Goal: Check status

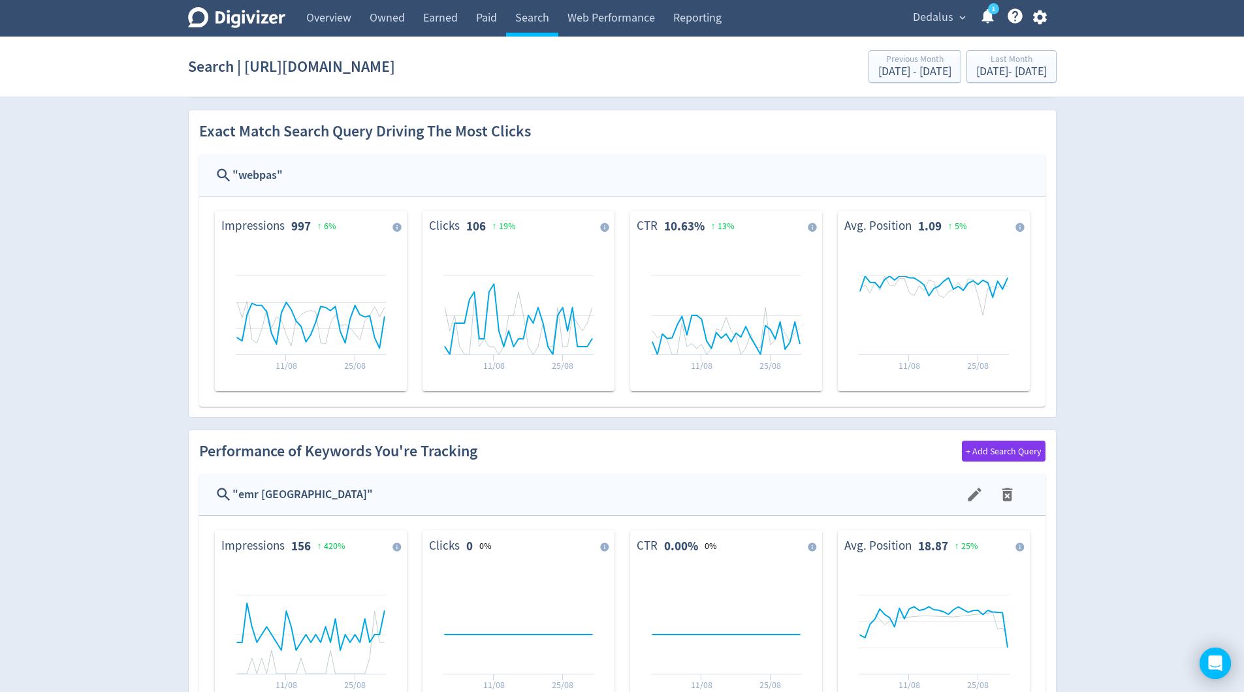
scroll to position [535, 0]
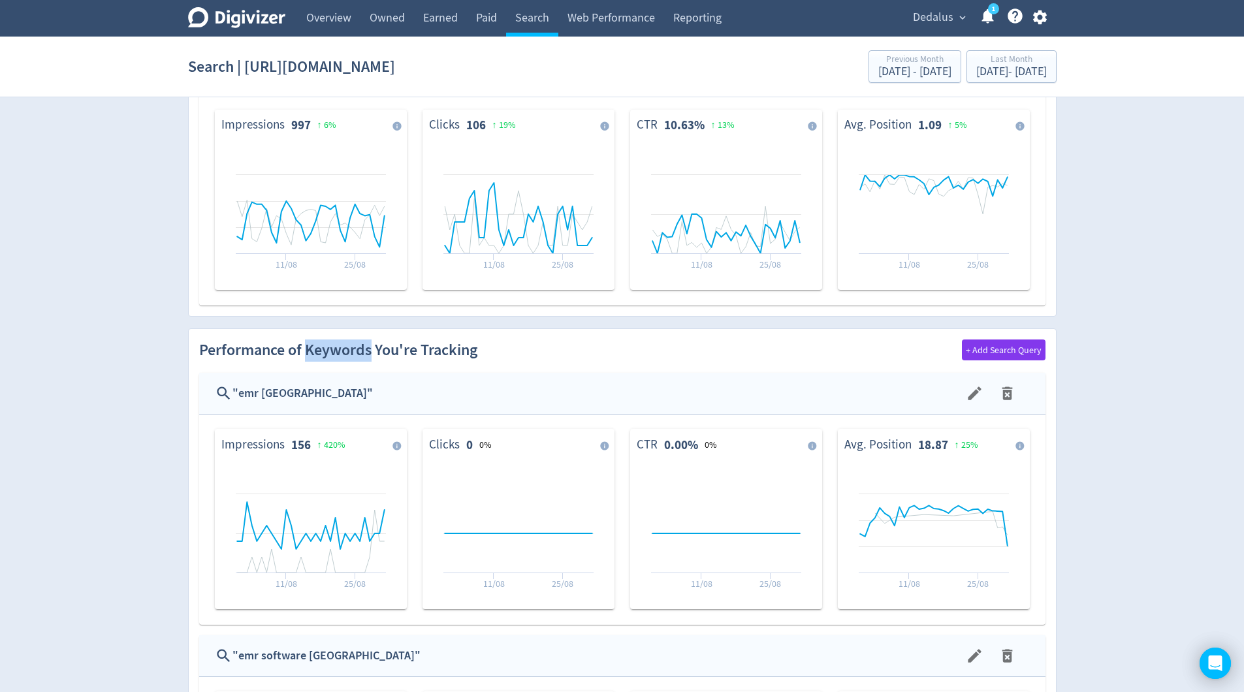
drag, startPoint x: 305, startPoint y: 351, endPoint x: 368, endPoint y: 347, distance: 63.5
click at [368, 347] on h2 "Performance of Keywords You're Tracking" at bounding box center [338, 350] width 278 height 22
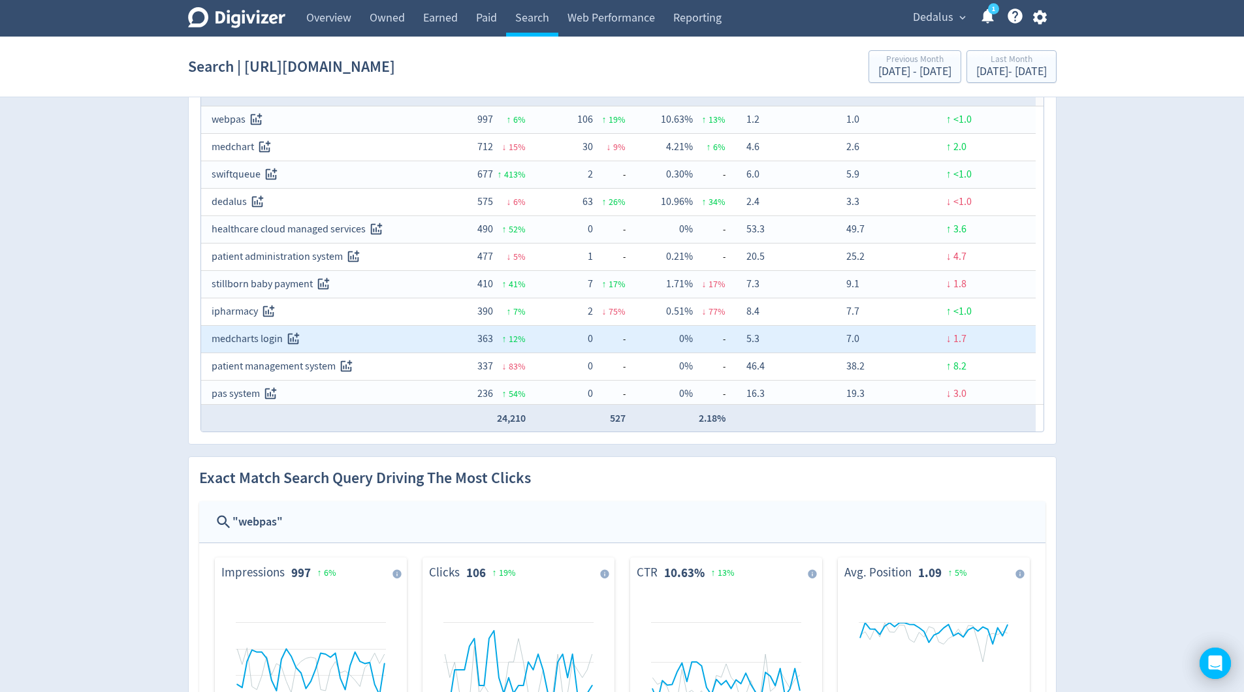
scroll to position [0, 0]
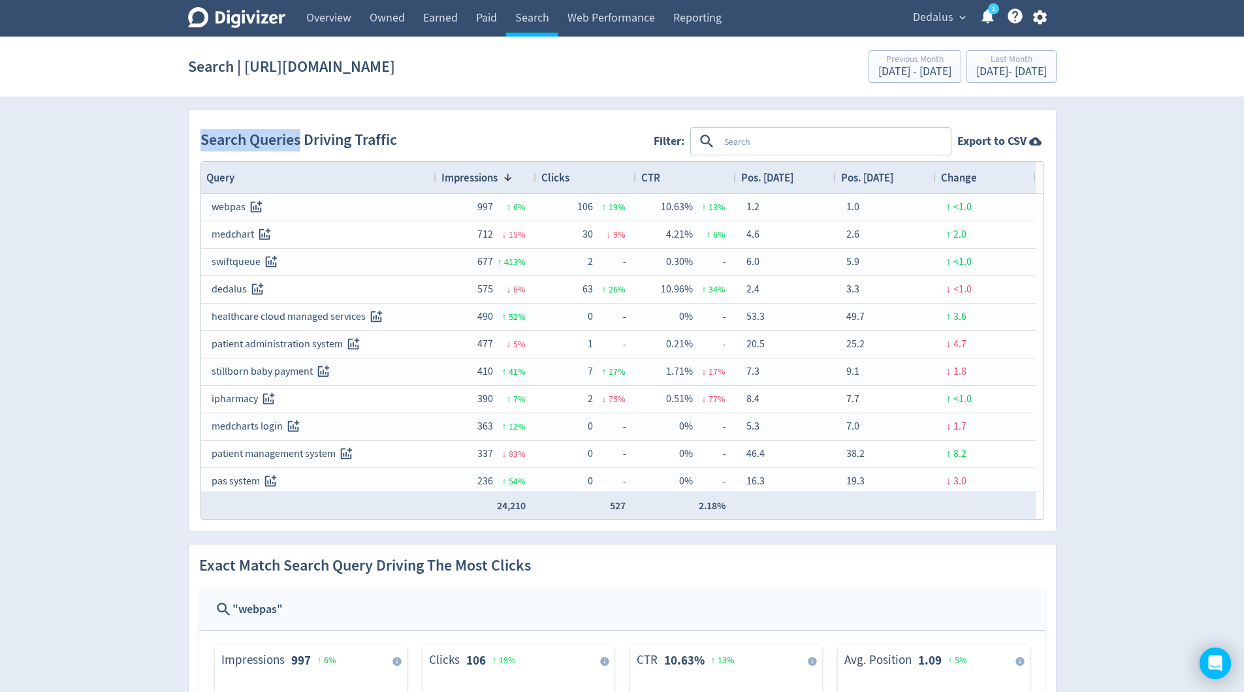
drag, startPoint x: 300, startPoint y: 140, endPoint x: 236, endPoint y: 247, distance: 124.5
click at [588, 178] on div "Clicks" at bounding box center [585, 177] width 89 height 25
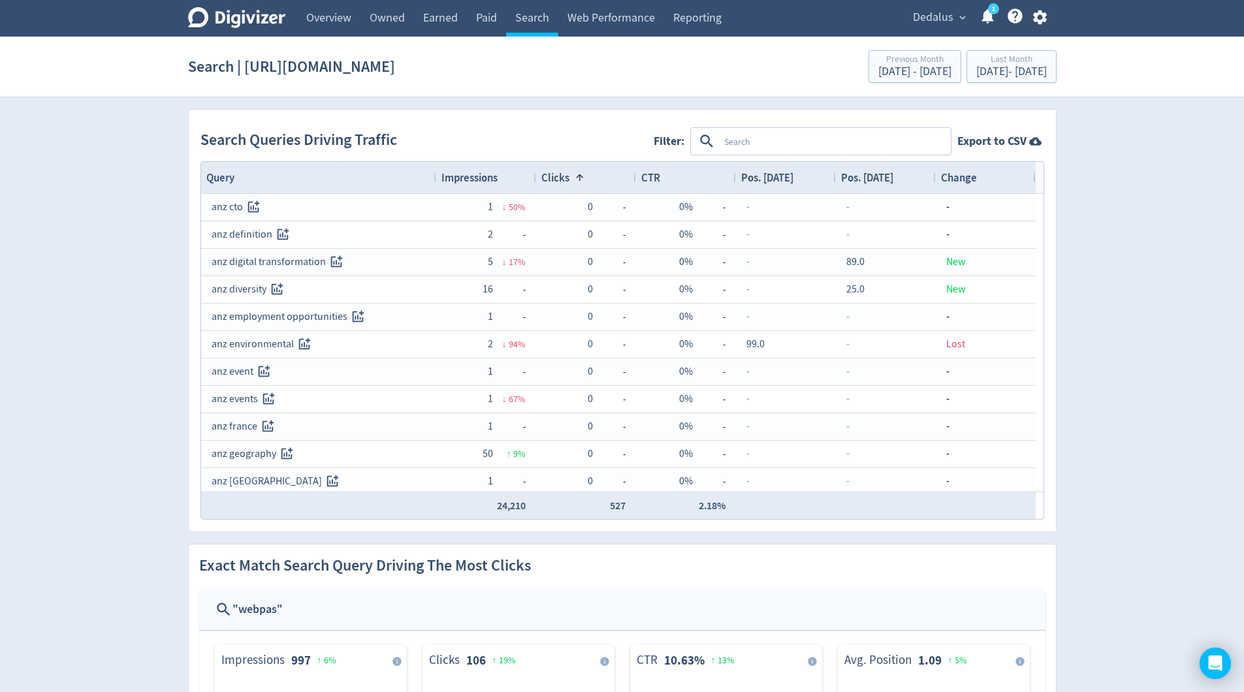
click at [588, 178] on div "Clicks 1" at bounding box center [585, 177] width 89 height 25
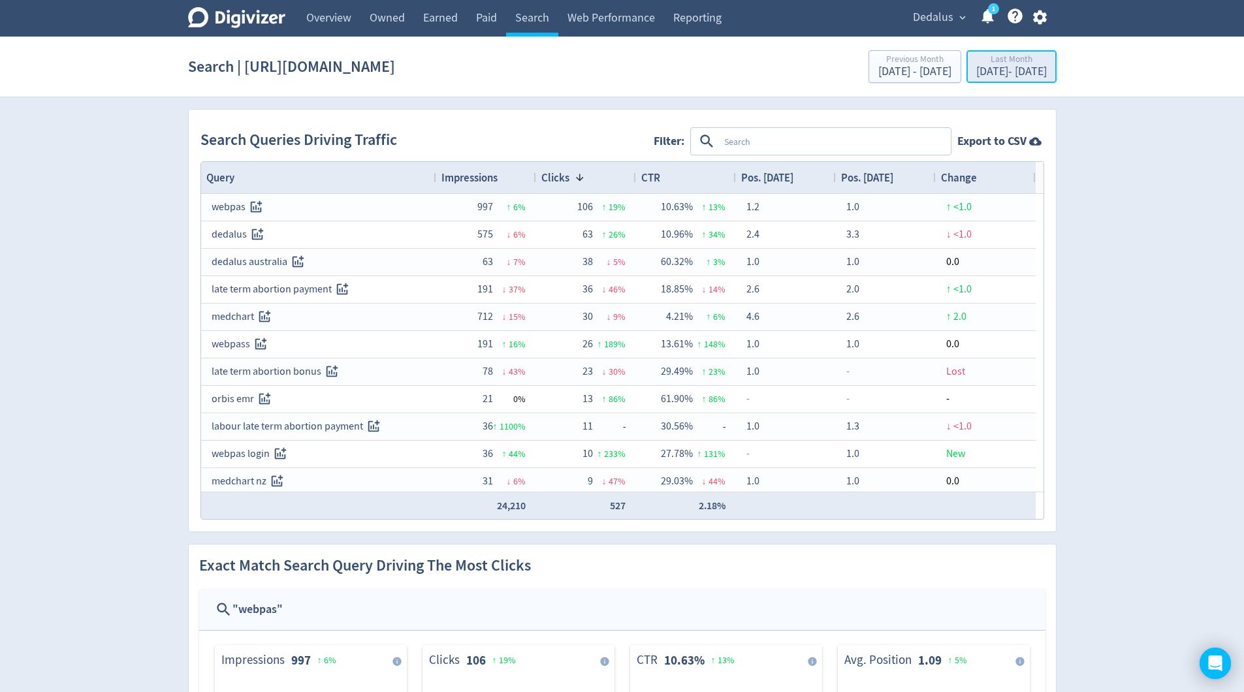
click at [976, 74] on div "[DATE] - [DATE]" at bounding box center [1011, 72] width 71 height 12
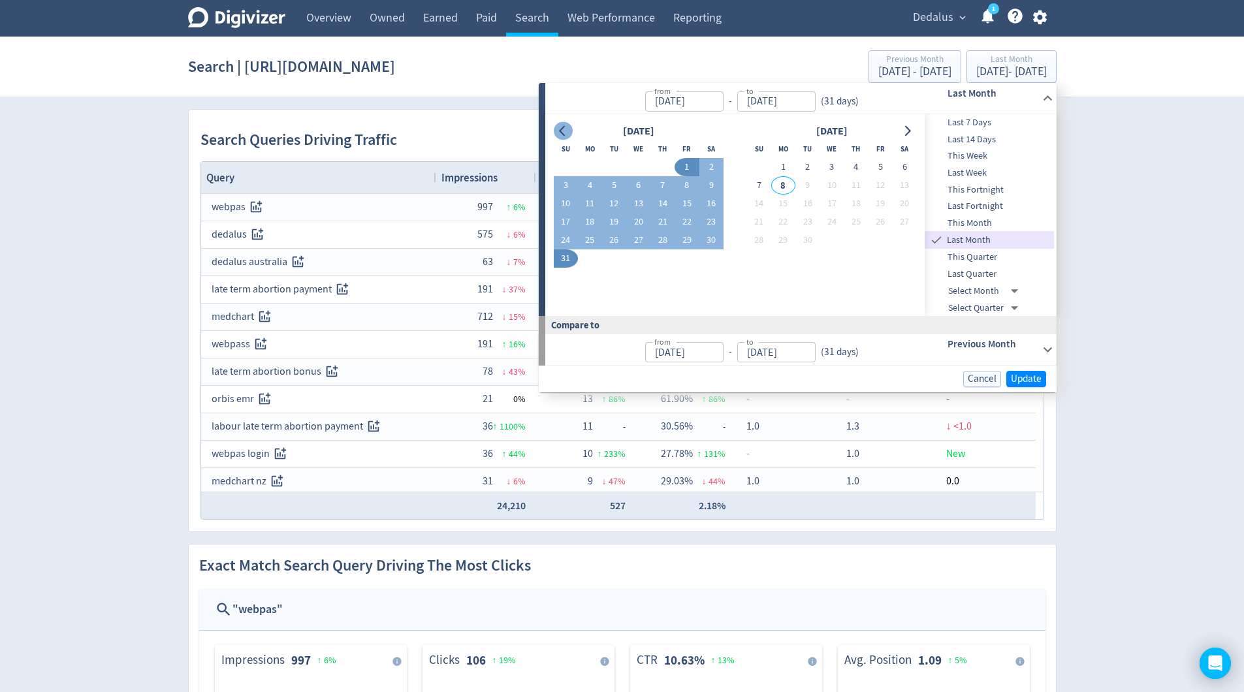
click at [560, 135] on icon "Go to previous month" at bounding box center [562, 131] width 10 height 10
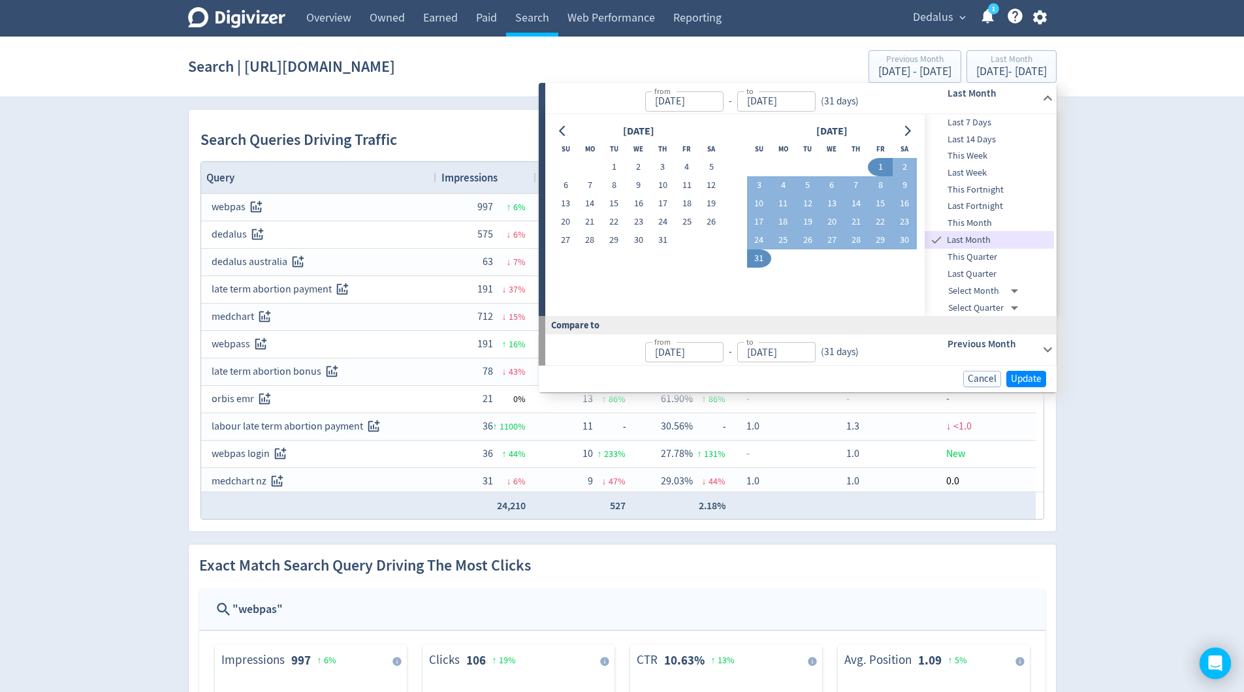
drag, startPoint x: 615, startPoint y: 166, endPoint x: 663, endPoint y: 274, distance: 118.6
click at [615, 166] on button "1" at bounding box center [614, 167] width 24 height 18
type input "[DATE]"
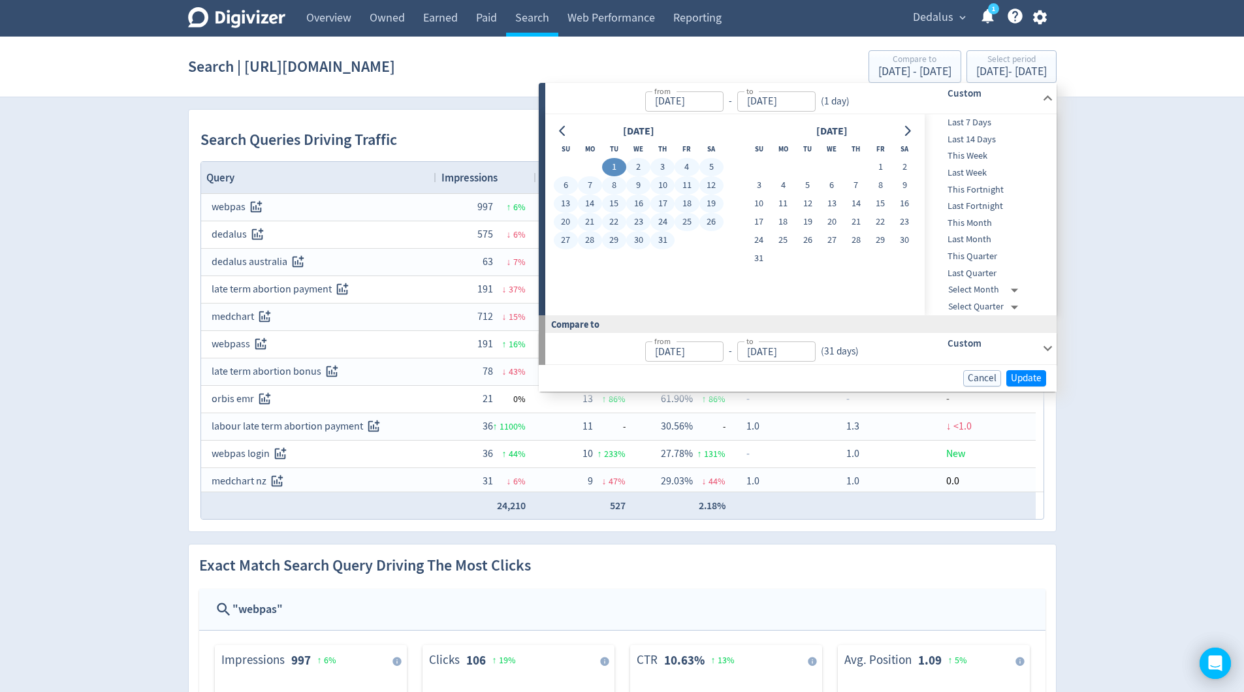
drag, startPoint x: 665, startPoint y: 241, endPoint x: 679, endPoint y: 256, distance: 20.3
click at [666, 241] on button "31" at bounding box center [662, 240] width 24 height 18
type input "[DATE]"
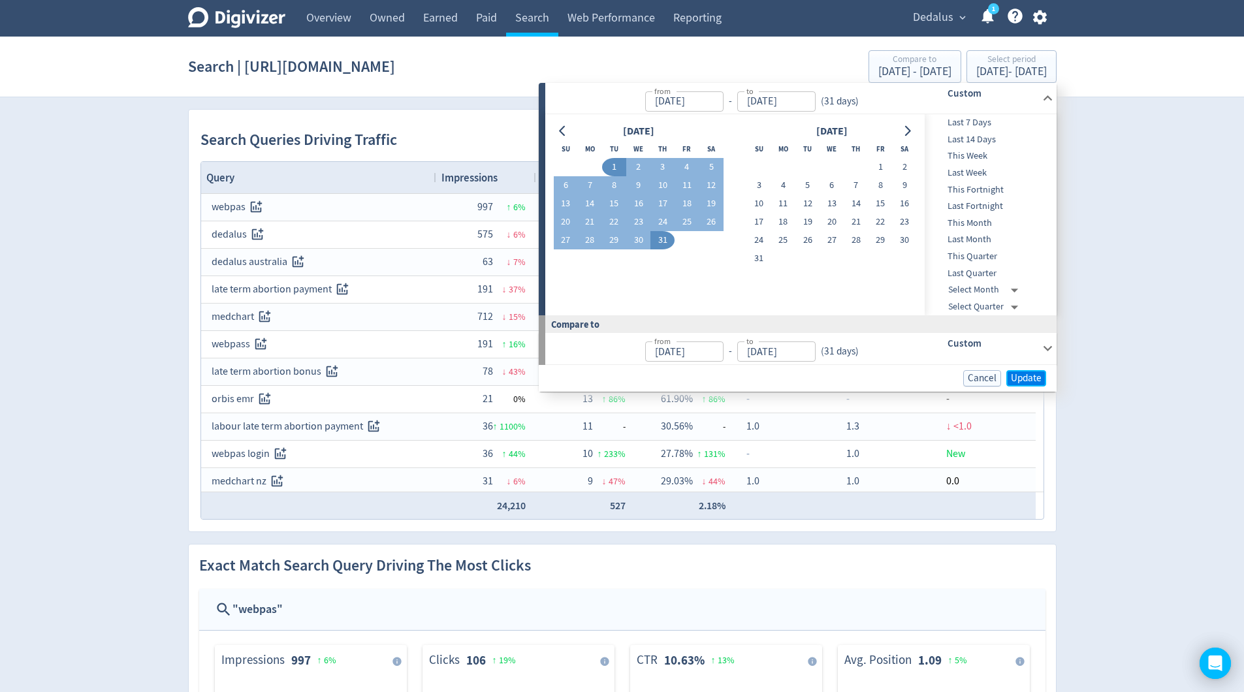
click at [1023, 379] on span "Update" at bounding box center [1026, 378] width 31 height 10
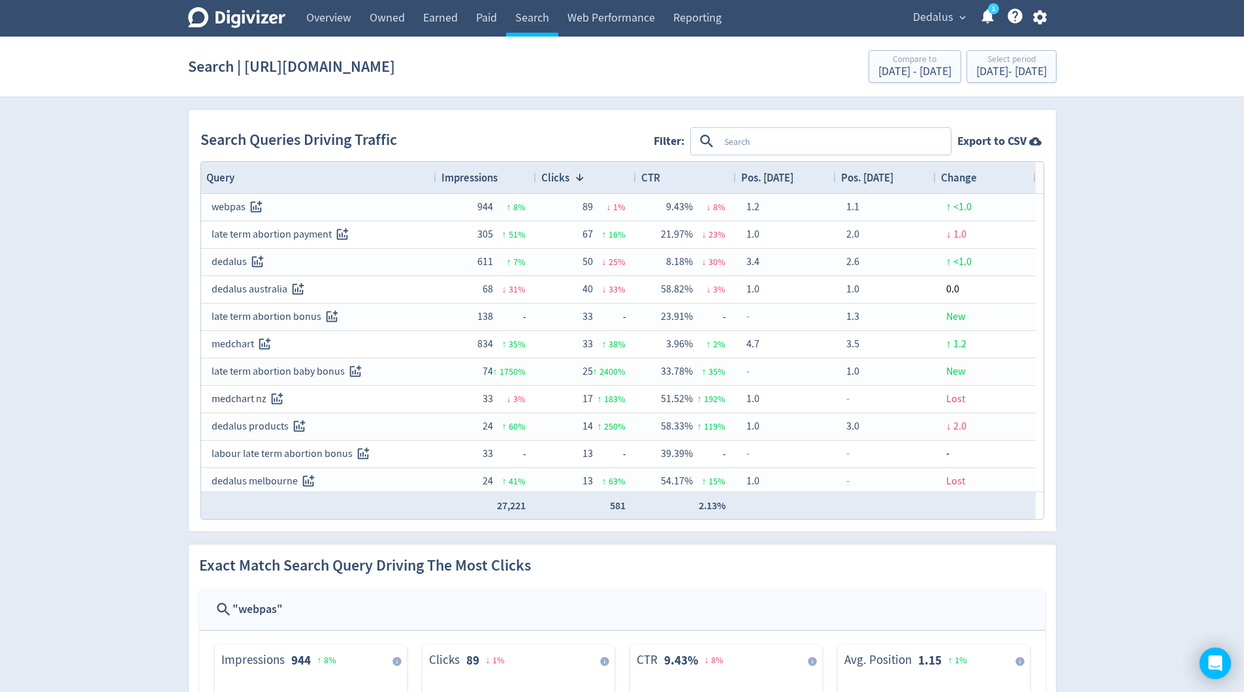
click at [489, 179] on span "Impressions" at bounding box center [469, 177] width 56 height 14
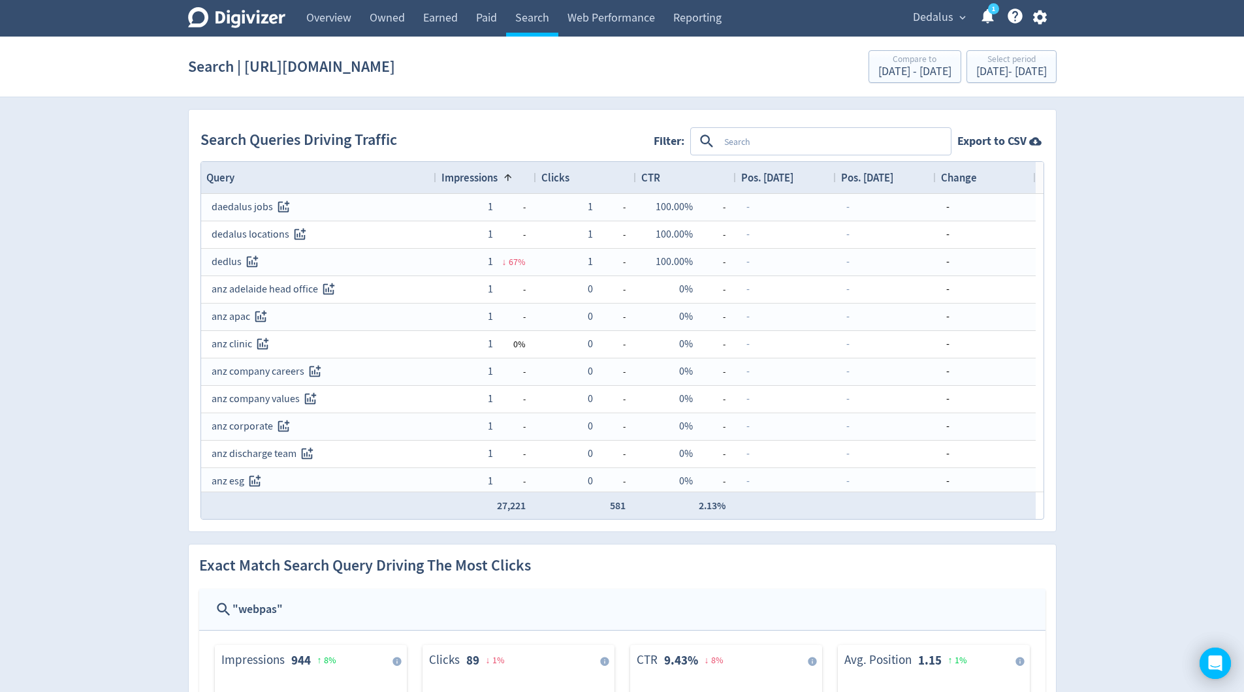
click at [491, 183] on span "Impressions" at bounding box center [469, 177] width 56 height 14
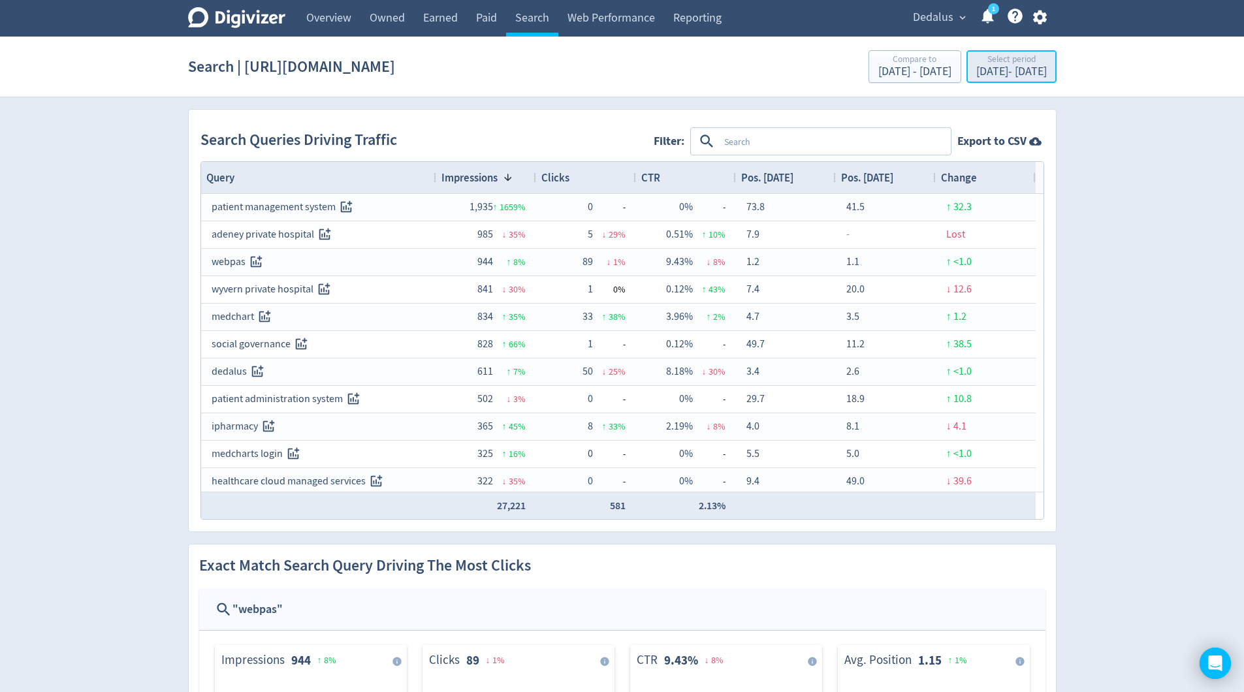
click at [976, 69] on div "[DATE] - [DATE]" at bounding box center [1011, 72] width 71 height 12
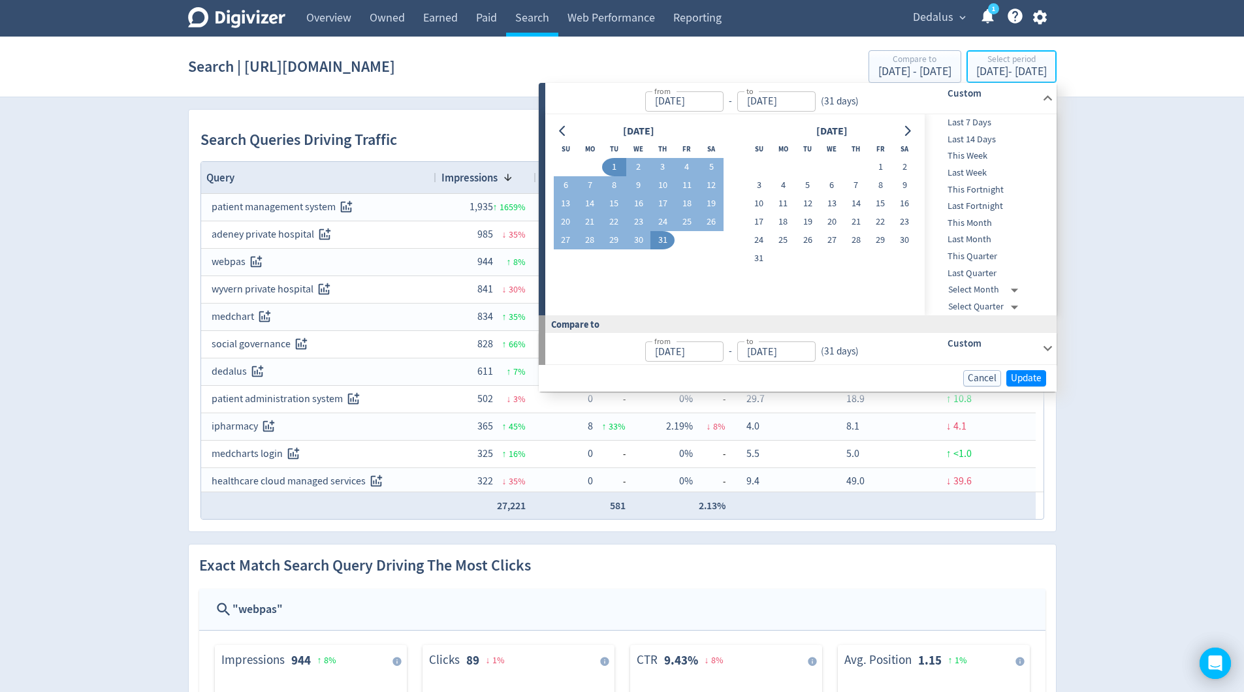
type input "[DATE]"
click at [883, 165] on button "1" at bounding box center [880, 167] width 24 height 18
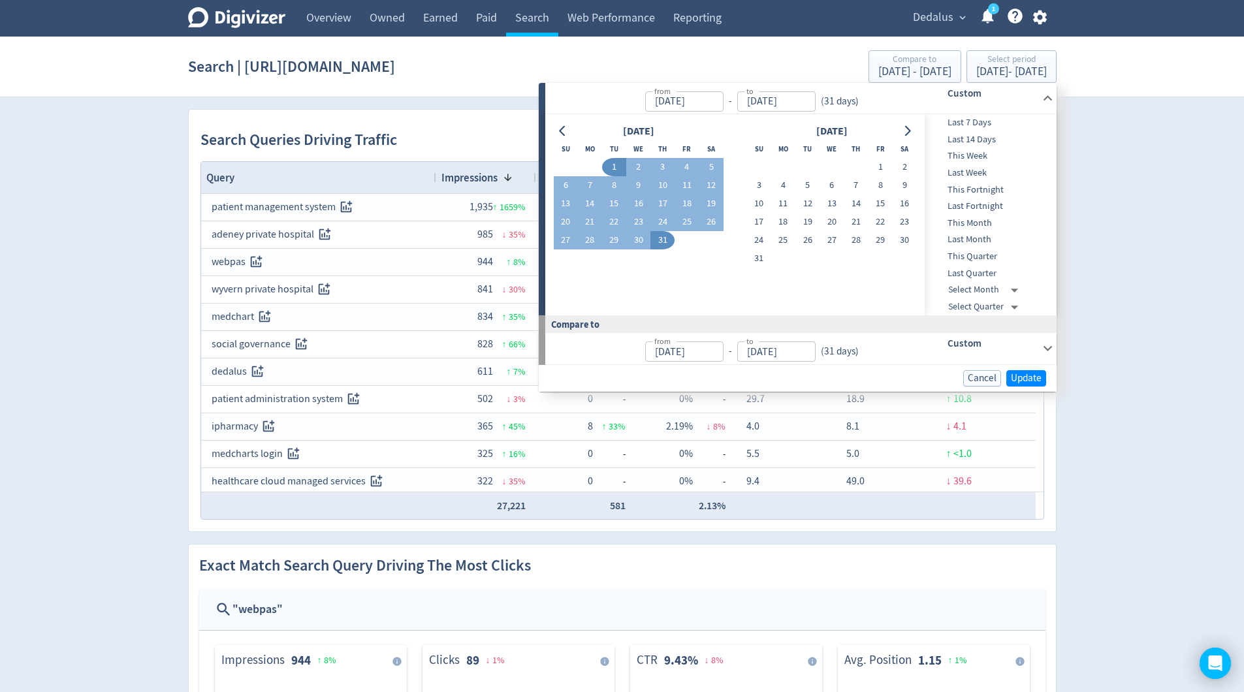
type input "[DATE]"
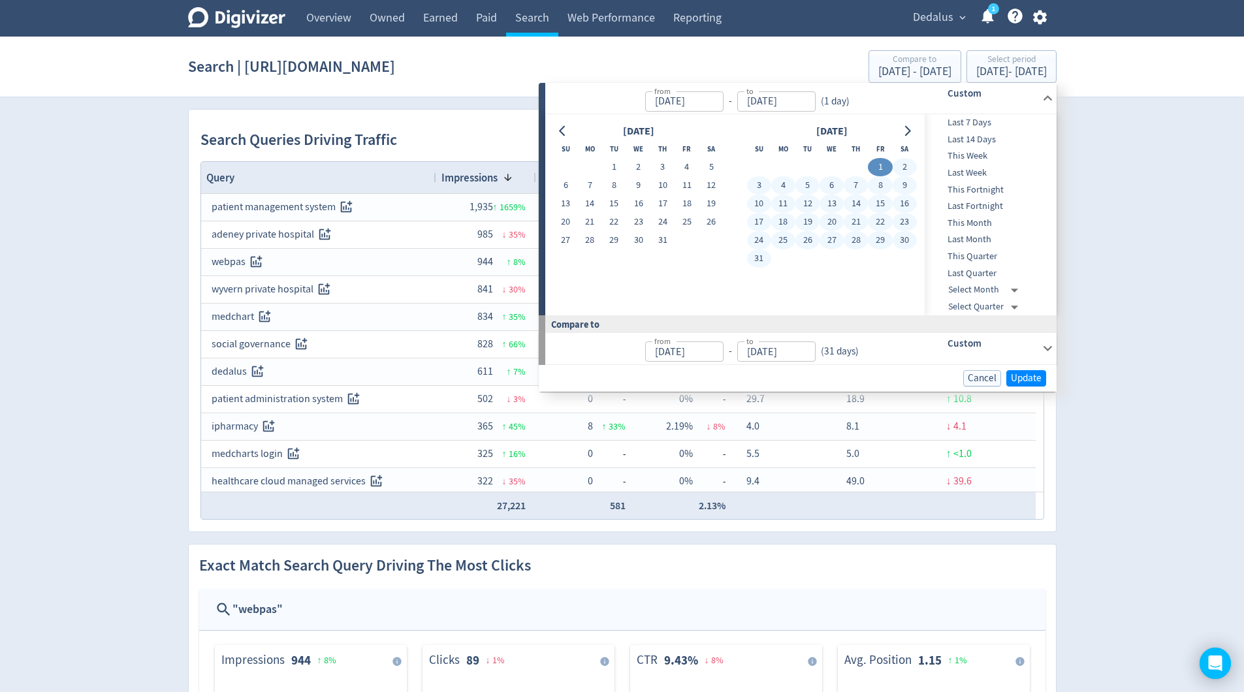
drag, startPoint x: 761, startPoint y: 259, endPoint x: 835, endPoint y: 274, distance: 75.2
click at [761, 259] on button "31" at bounding box center [759, 258] width 24 height 18
type input "[DATE]"
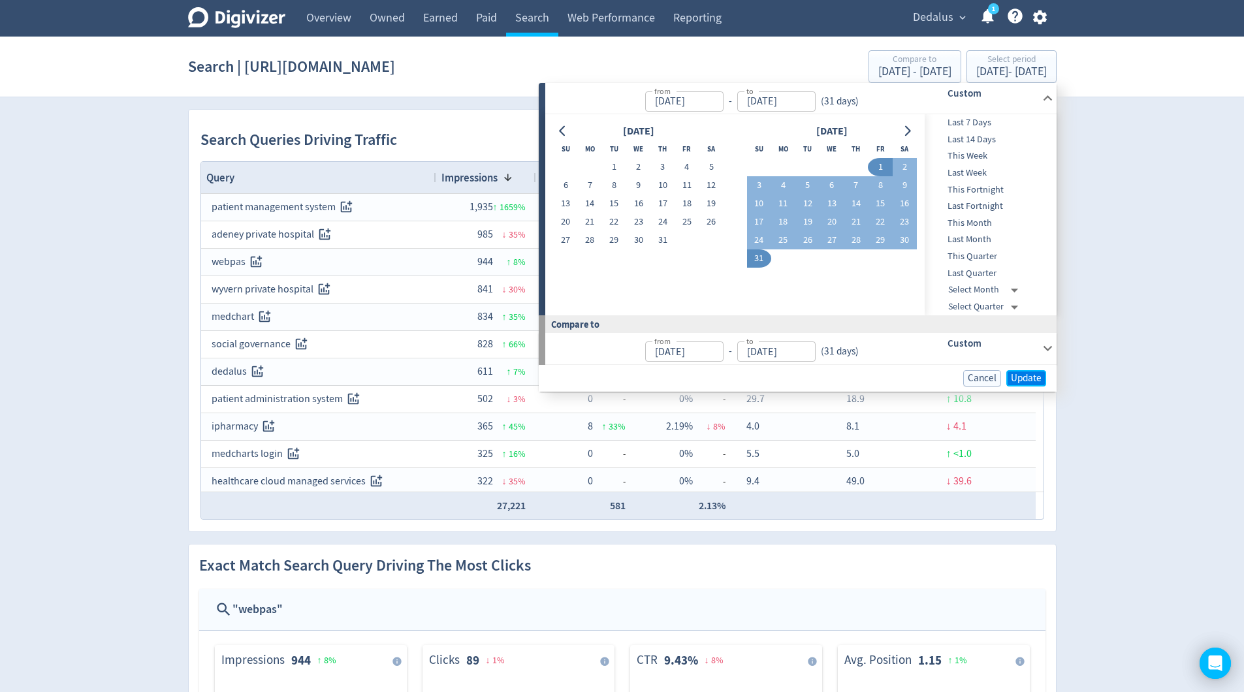
click at [1014, 377] on span "Update" at bounding box center [1026, 378] width 31 height 10
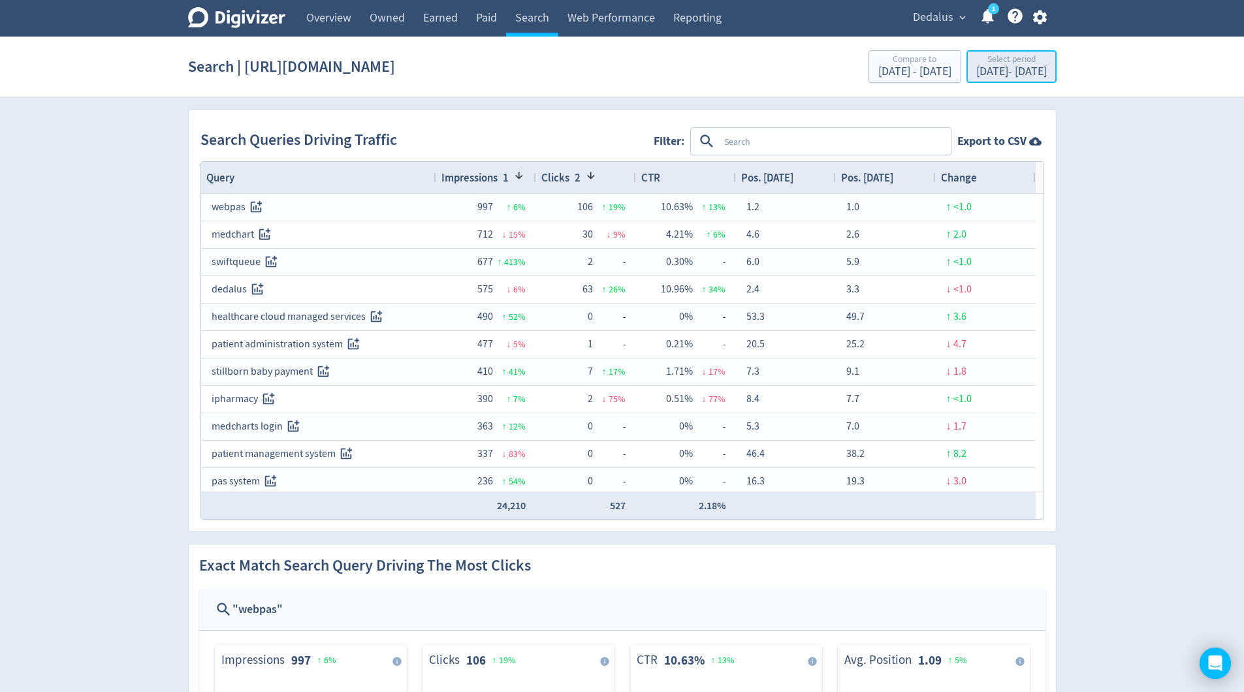
click at [976, 69] on div "[DATE] - [DATE]" at bounding box center [1011, 72] width 71 height 12
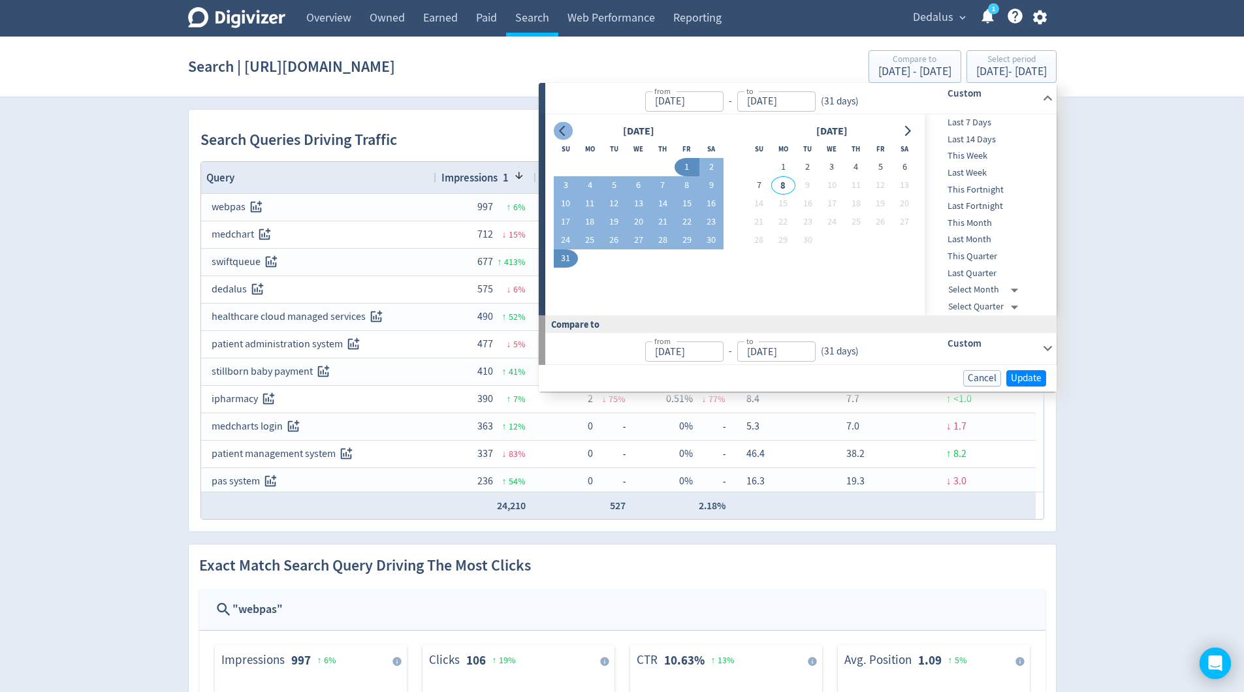
click at [557, 136] on icon "Go to previous month" at bounding box center [562, 131] width 10 height 10
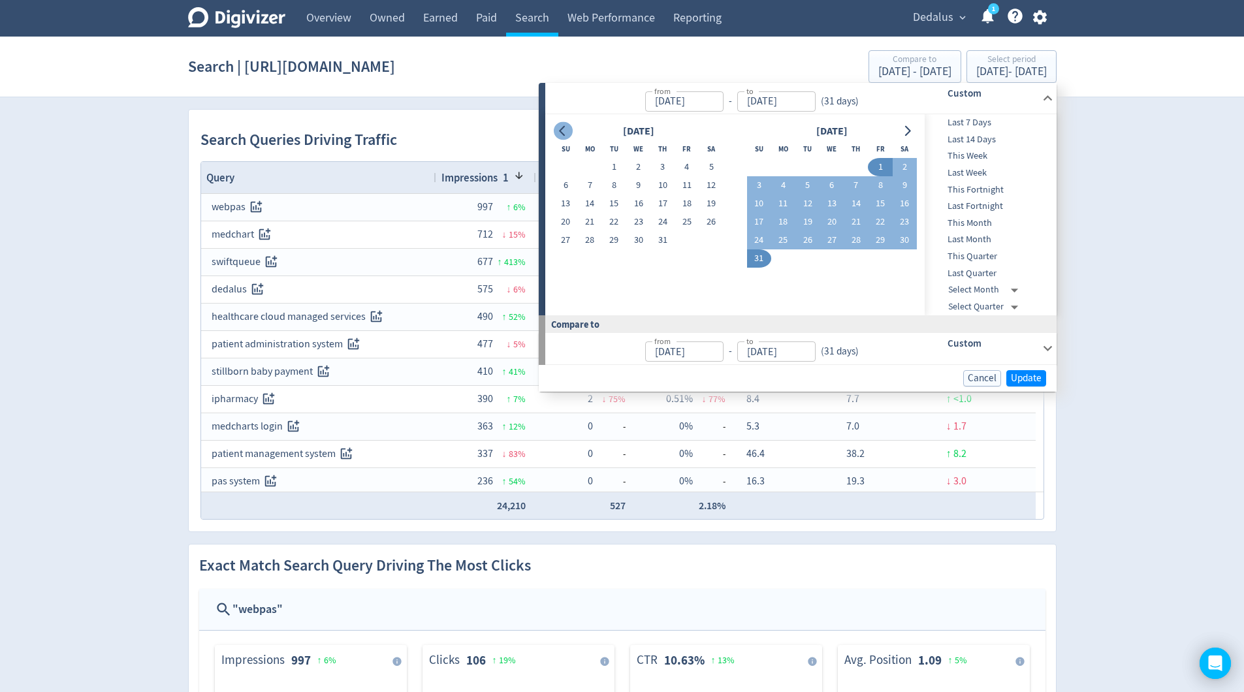
click at [557, 136] on icon "Go to previous month" at bounding box center [562, 131] width 10 height 10
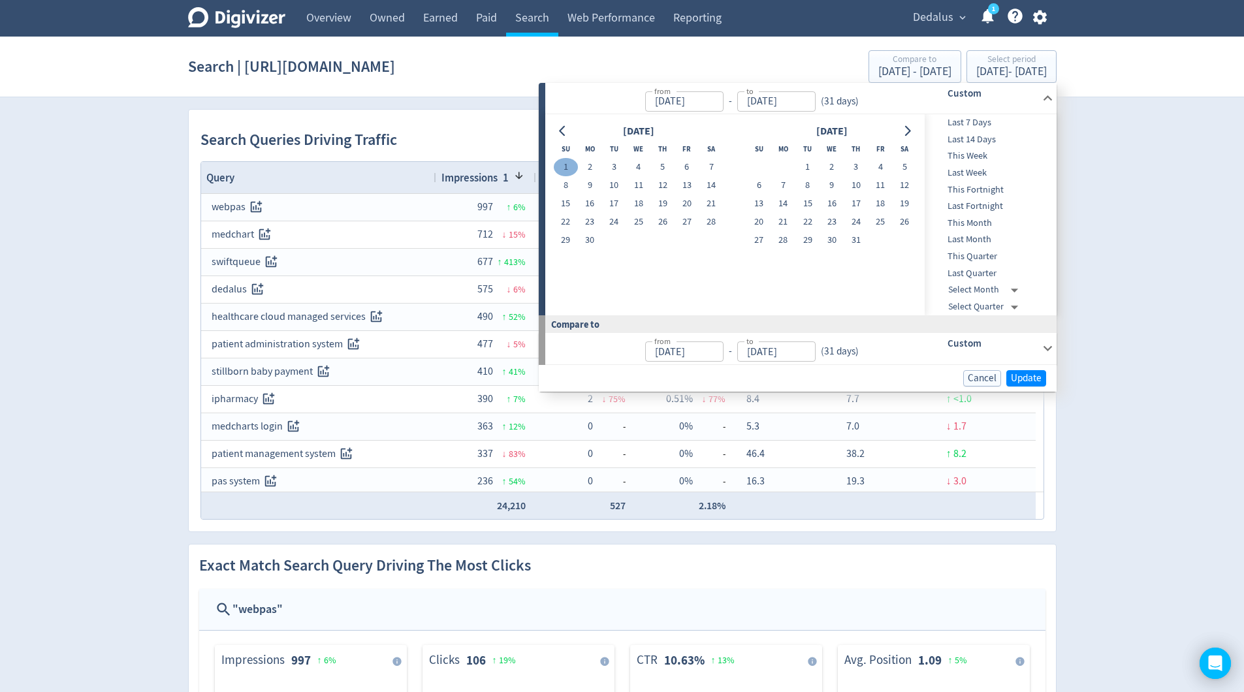
click at [571, 171] on button "1" at bounding box center [566, 167] width 24 height 18
type input "[DATE]"
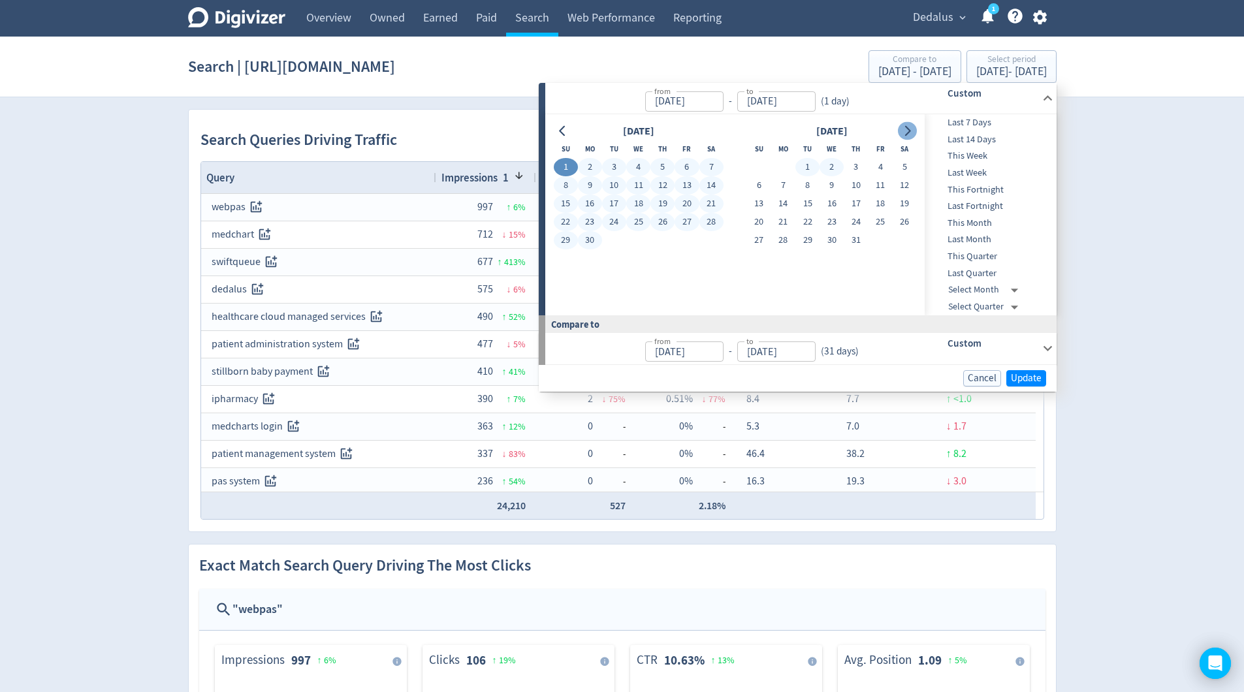
click at [905, 133] on icon "Go to next month" at bounding box center [907, 131] width 10 height 10
click at [905, 134] on icon "Go to next month" at bounding box center [907, 131] width 10 height 10
click at [763, 188] on button "7" at bounding box center [759, 185] width 24 height 18
type input "[DATE]"
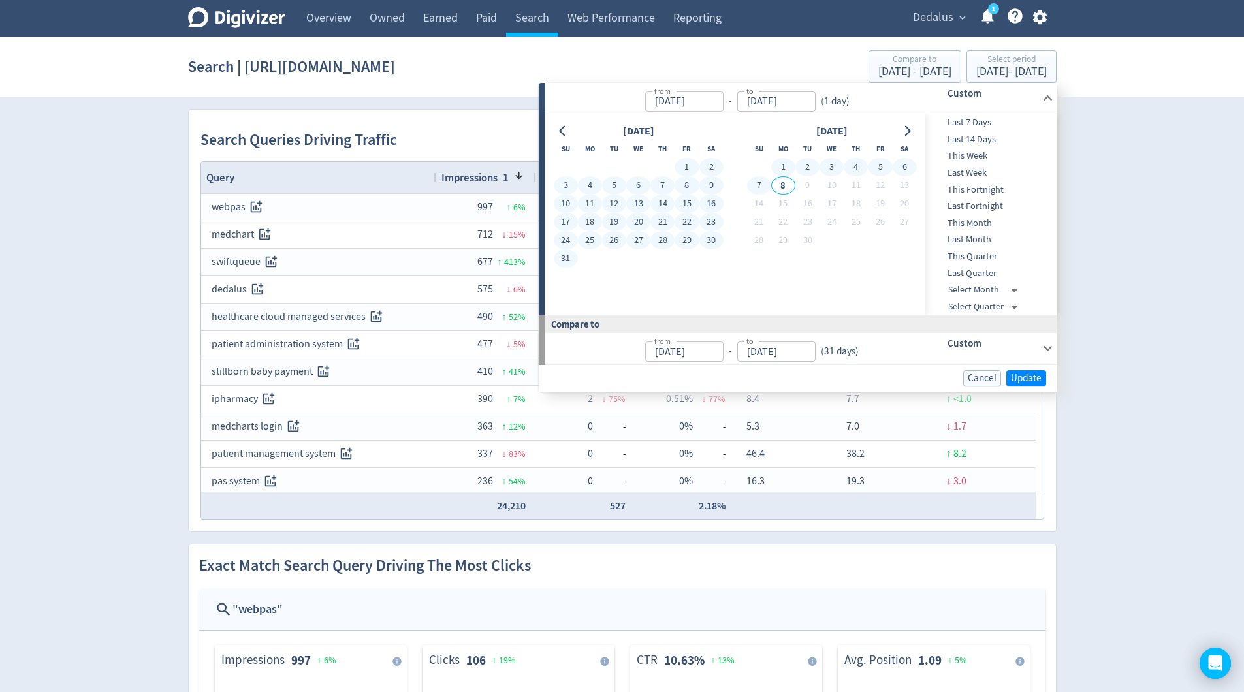
type input "[DATE]"
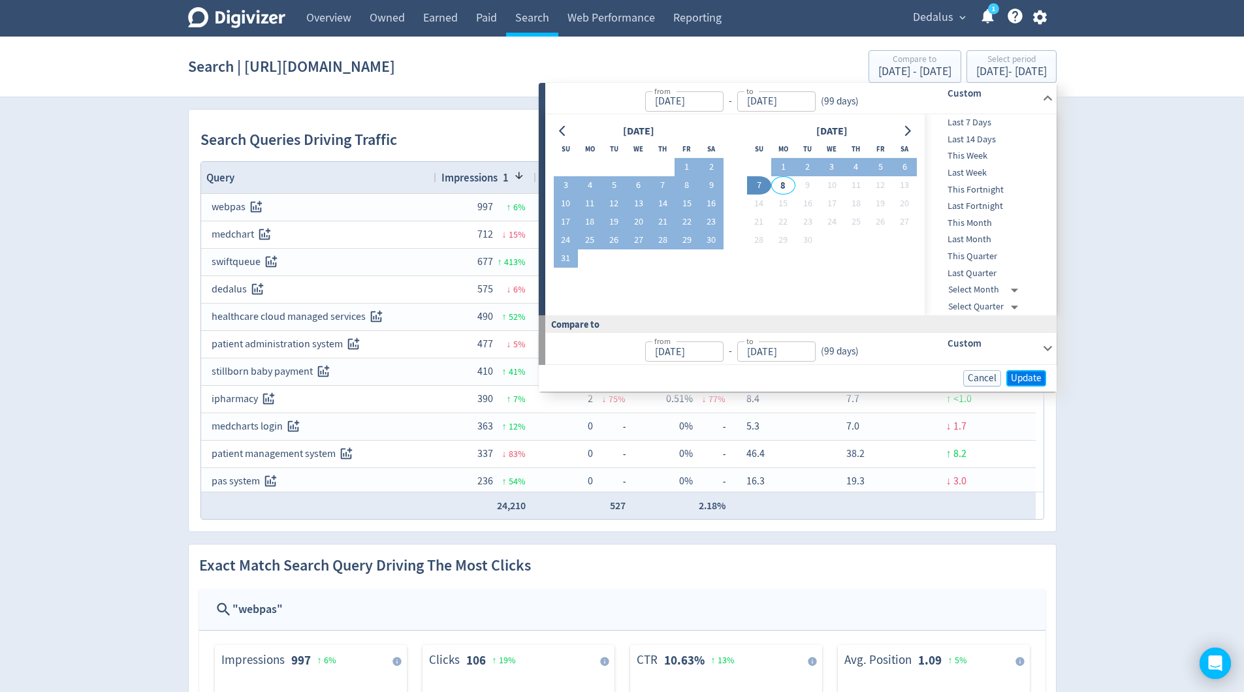
click at [1035, 379] on span "Update" at bounding box center [1026, 378] width 31 height 10
